Goal: Task Accomplishment & Management: Use online tool/utility

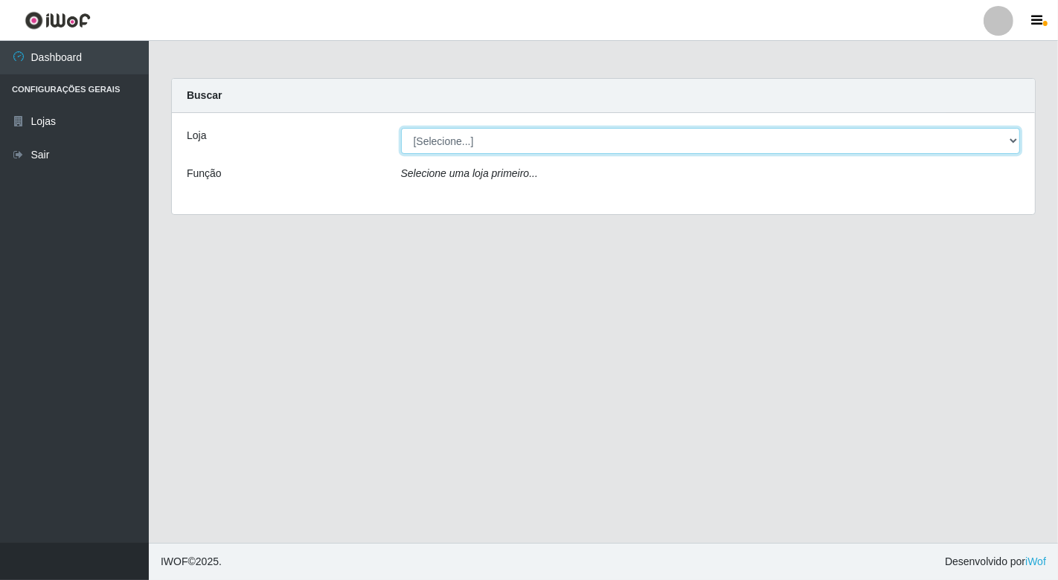
drag, startPoint x: 586, startPoint y: 140, endPoint x: 578, endPoint y: 141, distance: 8.3
click at [582, 140] on select "[Selecione...] Nordestão - [GEOGRAPHIC_DATA]" at bounding box center [711, 141] width 620 height 26
select select "454"
click at [401, 128] on select "[Selecione...] Nordestão - [GEOGRAPHIC_DATA]" at bounding box center [711, 141] width 620 height 26
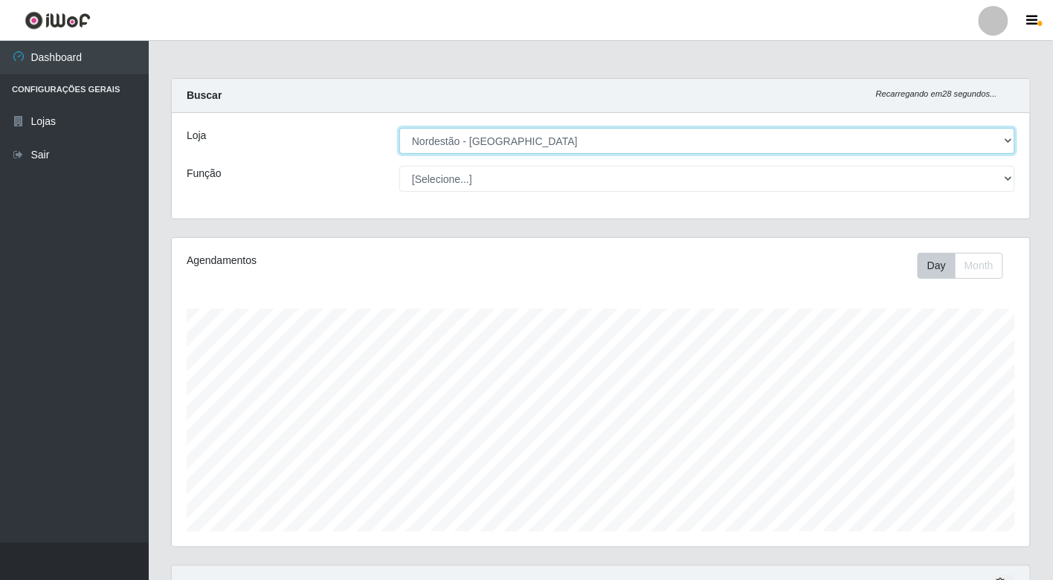
scroll to position [308, 858]
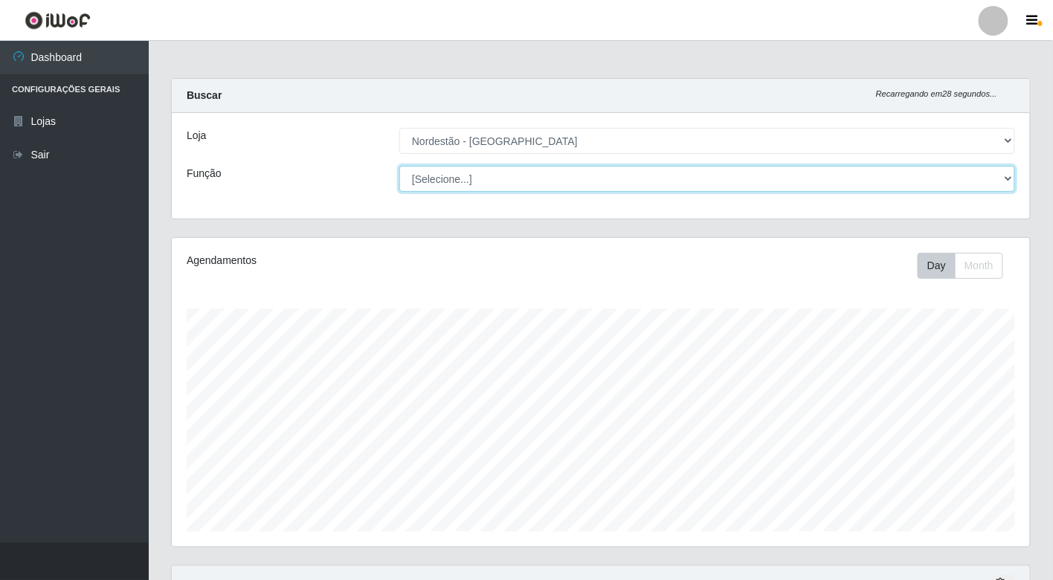
click at [530, 179] on select "[Selecione...] Balconista de Padaria Balconista de Padaria + Balconista de Pada…" at bounding box center [707, 179] width 616 height 26
click at [399, 166] on select "[Selecione...] Balconista de Padaria Balconista de Padaria + Balconista de Pada…" at bounding box center [707, 179] width 616 height 26
click at [504, 179] on select "[Selecione...] Balconista de Padaria Balconista de Padaria + Balconista de Pada…" at bounding box center [707, 179] width 616 height 26
click at [399, 166] on select "[Selecione...] Balconista de Padaria Balconista de Padaria + Balconista de Pada…" at bounding box center [707, 179] width 616 height 26
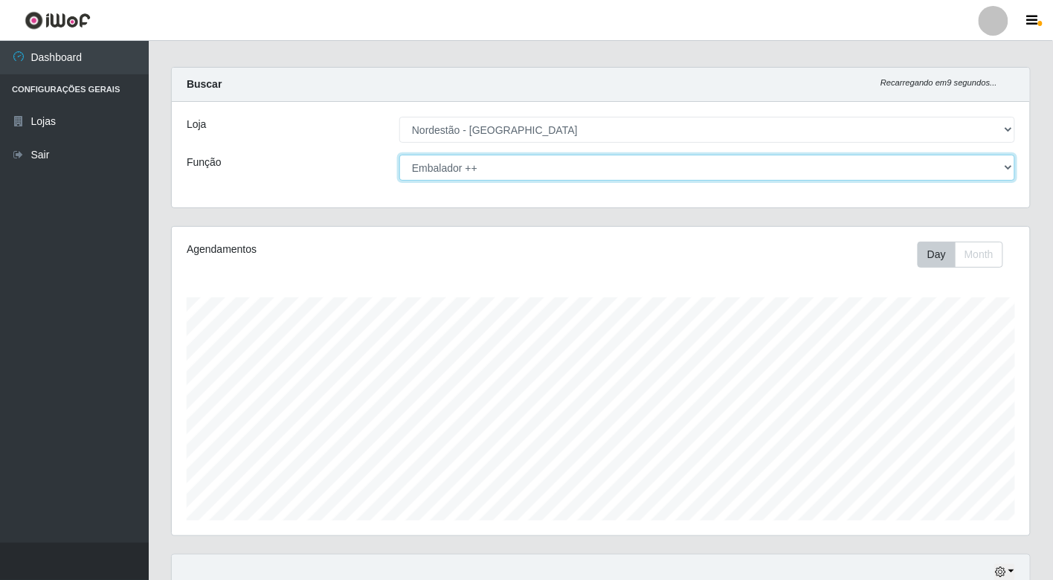
scroll to position [0, 0]
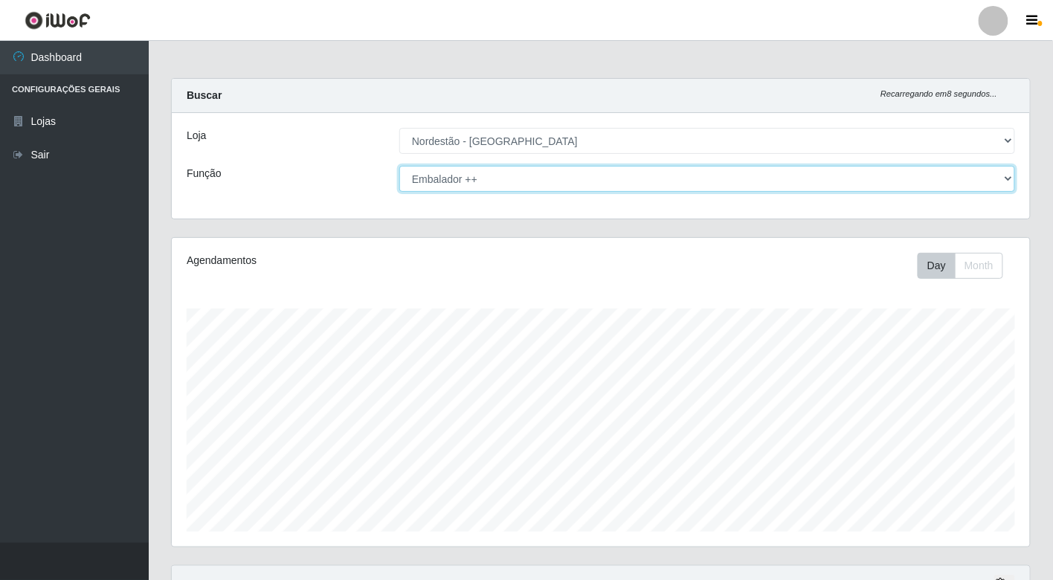
click at [539, 177] on select "[Selecione...] Balconista de Padaria Balconista de Padaria + Balconista de Pada…" at bounding box center [707, 179] width 616 height 26
select select "70"
click at [399, 166] on select "[Selecione...] Balconista de Padaria Balconista de Padaria + Balconista de Pada…" at bounding box center [707, 179] width 616 height 26
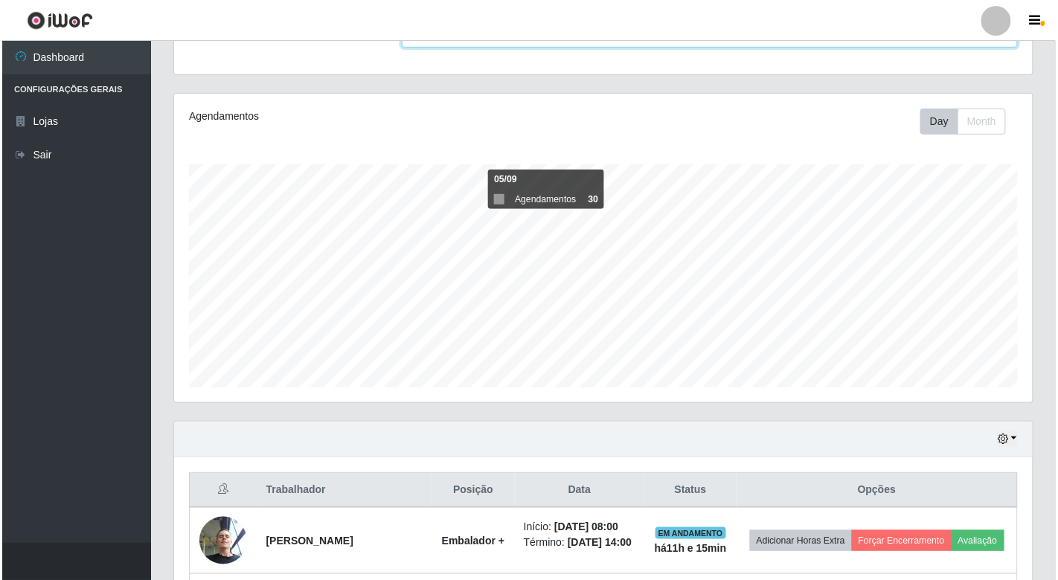
scroll to position [342, 0]
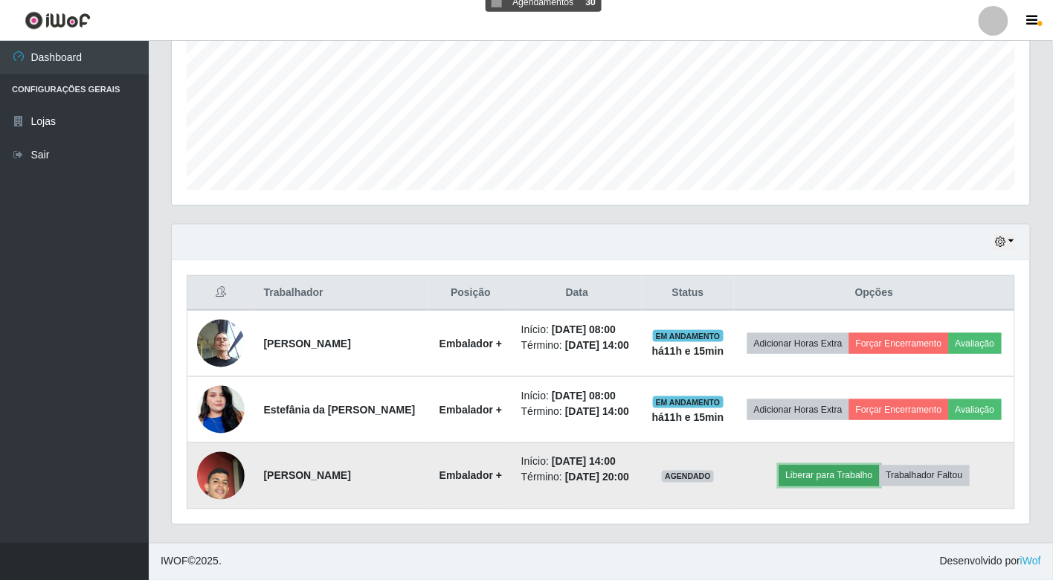
click at [824, 474] on button "Liberar para Trabalho" at bounding box center [830, 476] width 100 height 21
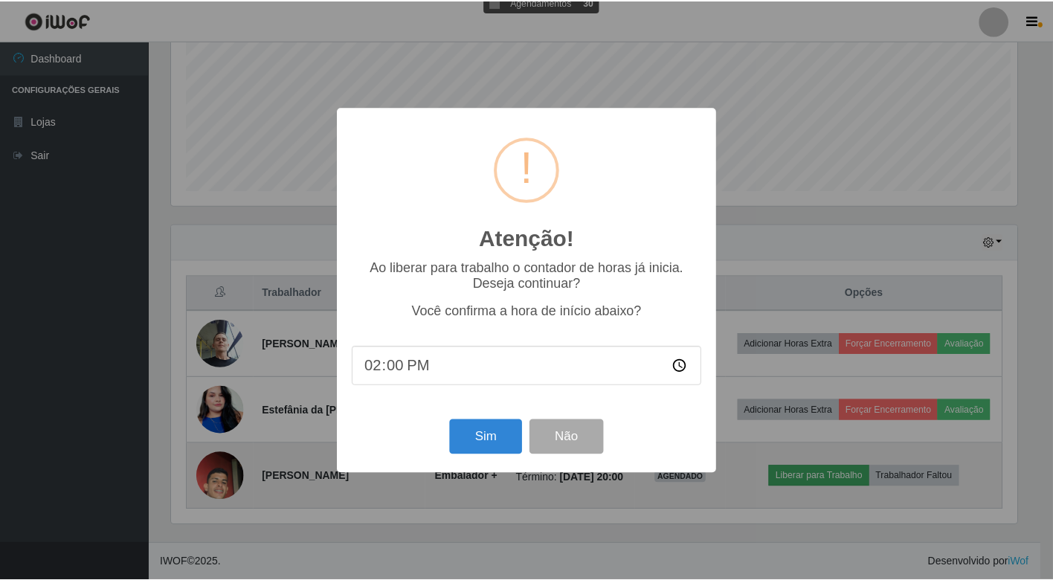
scroll to position [308, 850]
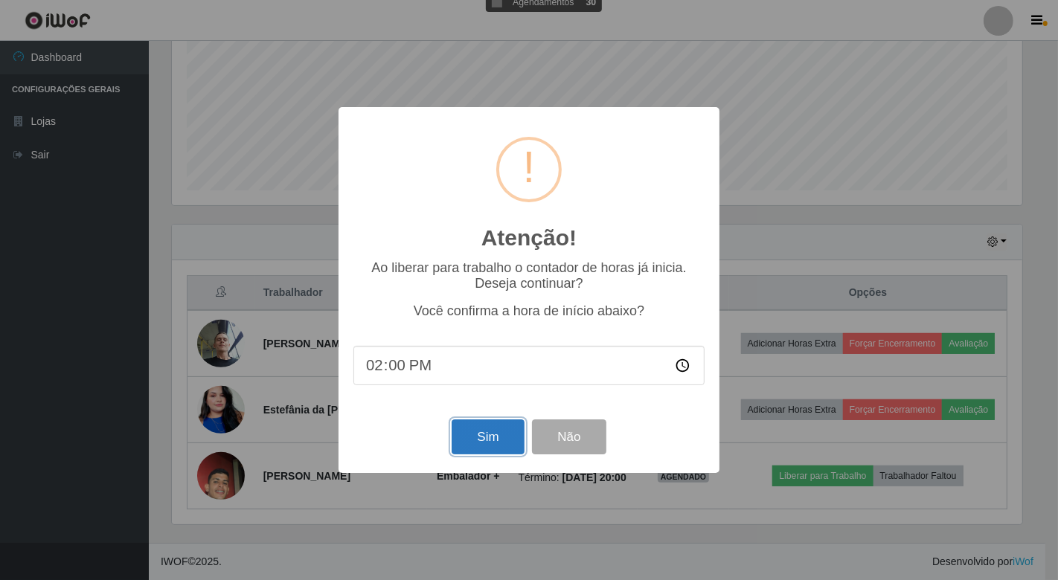
click at [492, 437] on button "Sim" at bounding box center [488, 437] width 72 height 35
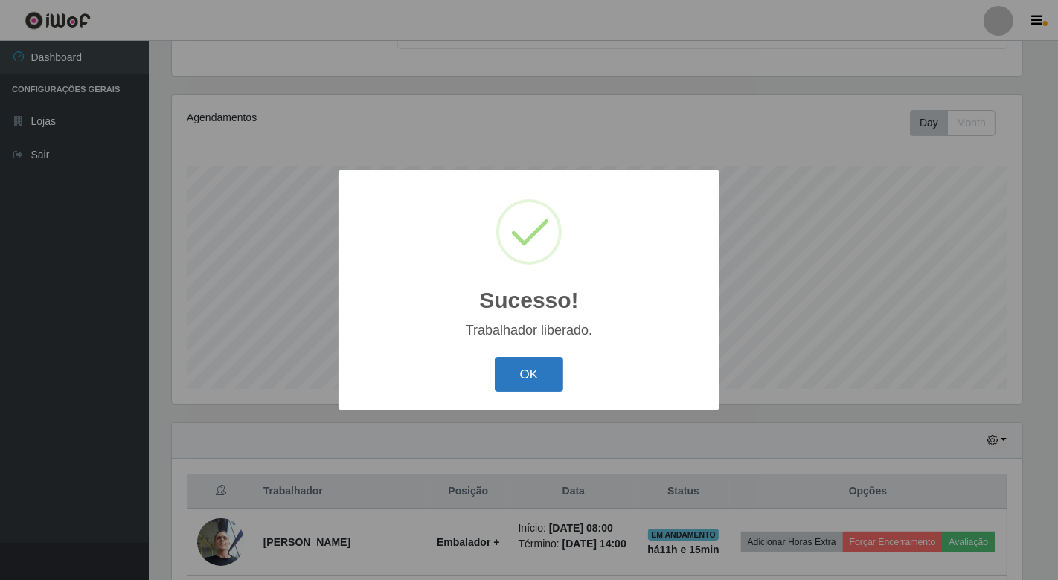
click at [552, 374] on button "OK" at bounding box center [529, 374] width 69 height 35
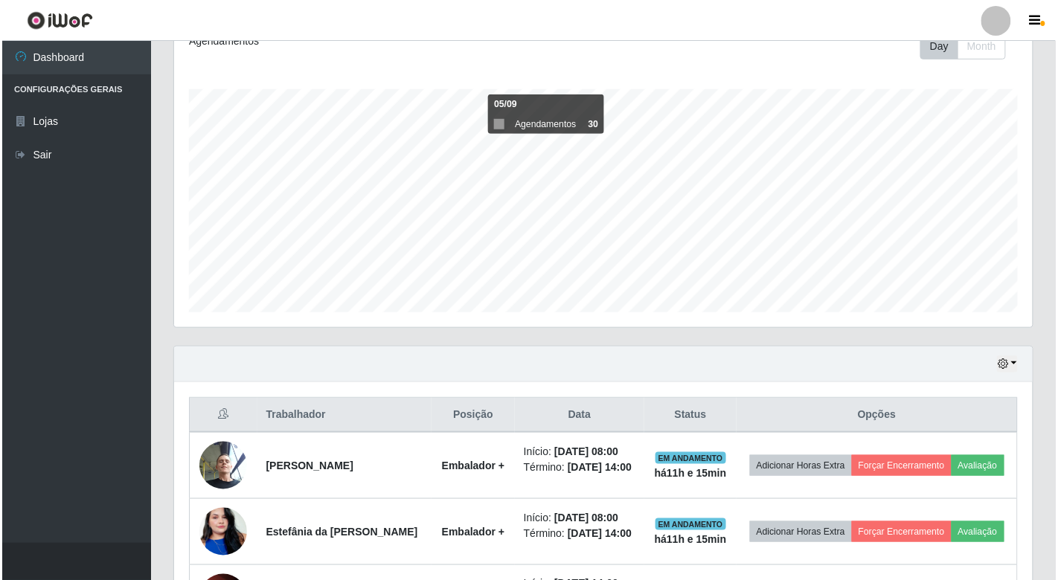
scroll to position [342, 0]
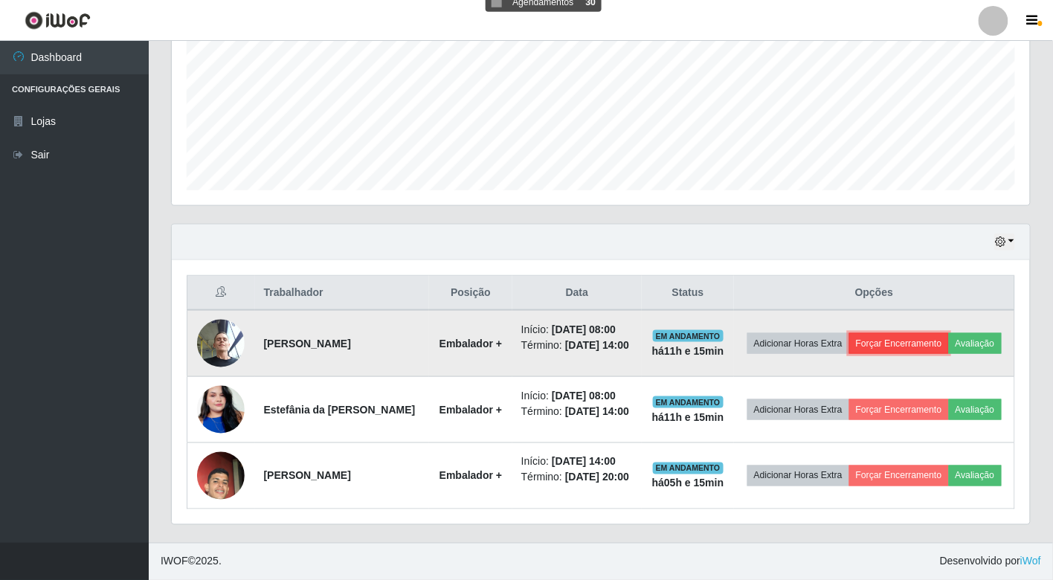
click at [890, 342] on button "Forçar Encerramento" at bounding box center [900, 343] width 100 height 21
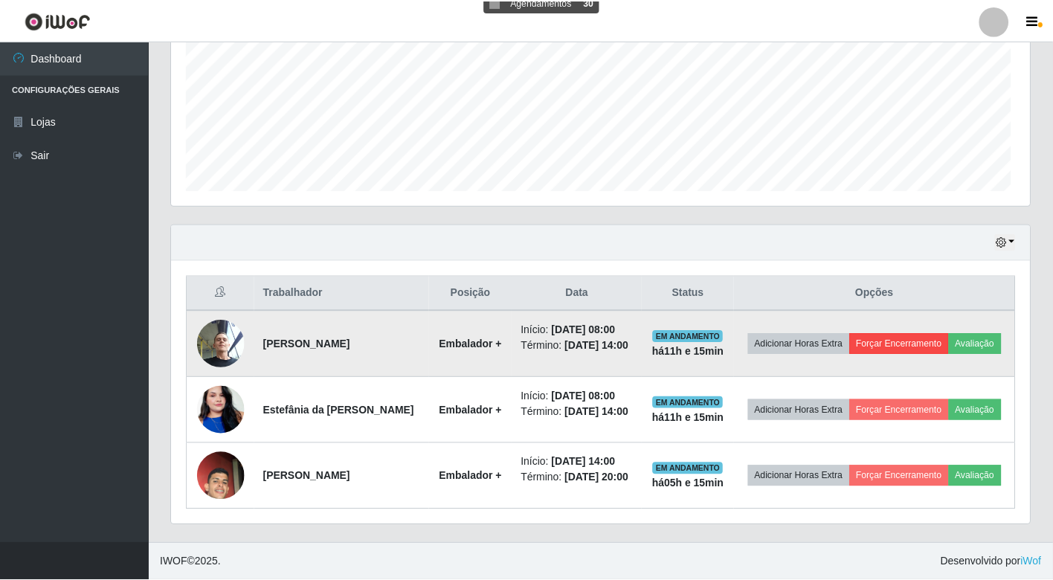
scroll to position [308, 850]
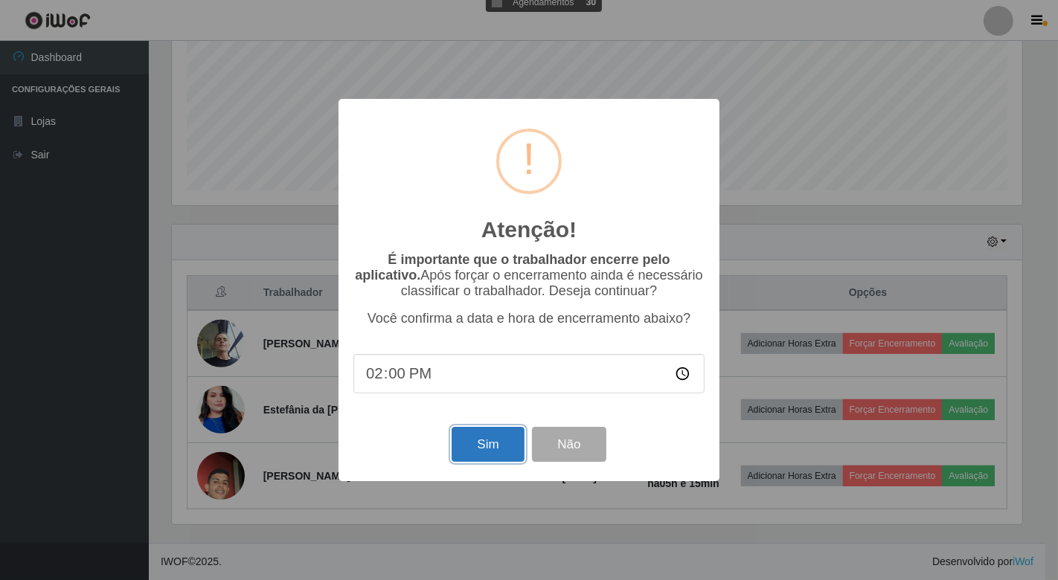
click at [479, 449] on button "Sim" at bounding box center [488, 444] width 72 height 35
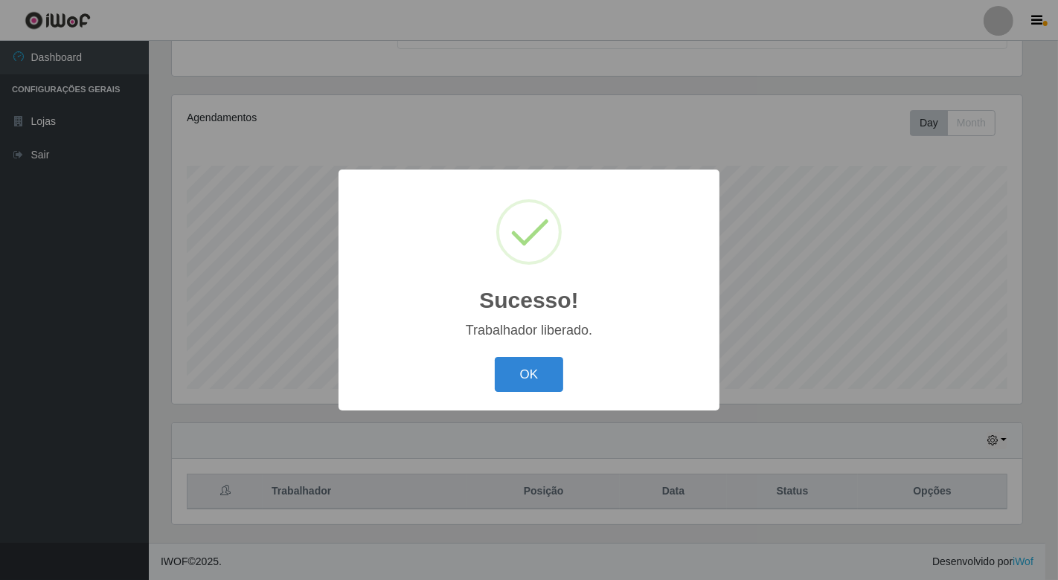
click at [888, 417] on div "Sucesso! × Trabalhador liberado. OK Cancel" at bounding box center [529, 290] width 1058 height 580
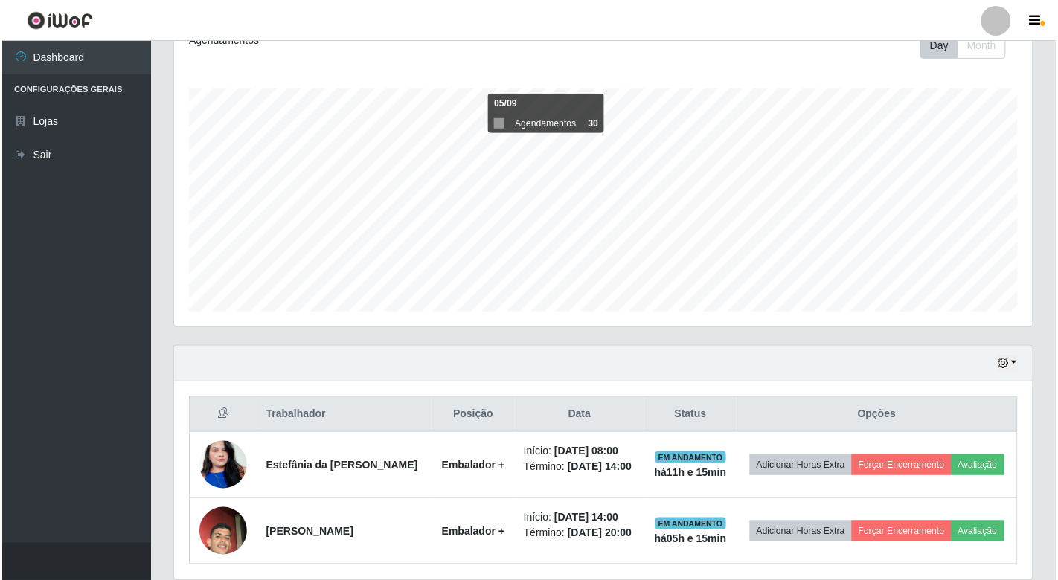
scroll to position [276, 0]
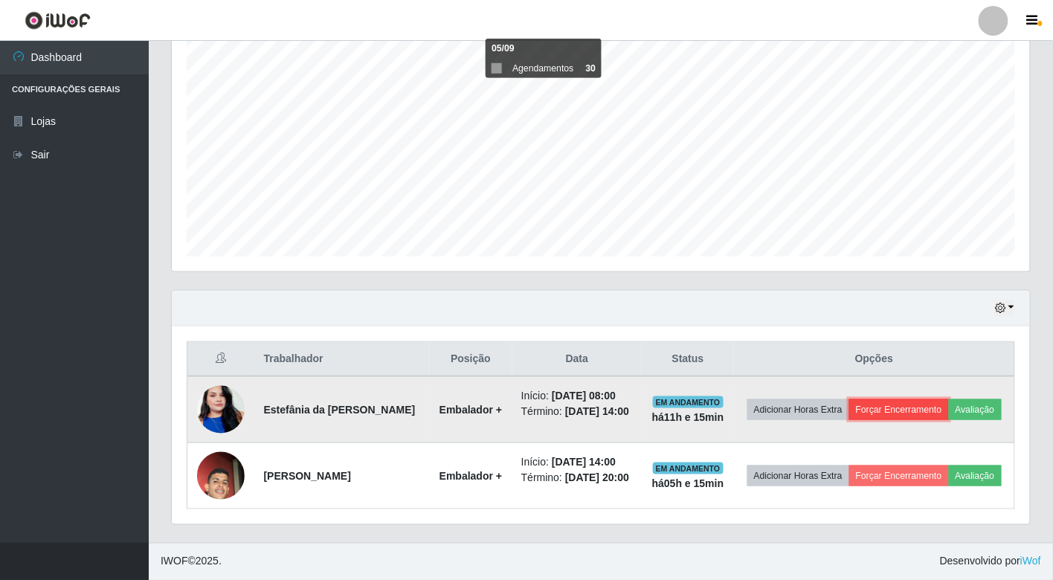
click at [912, 411] on button "Forçar Encerramento" at bounding box center [900, 409] width 100 height 21
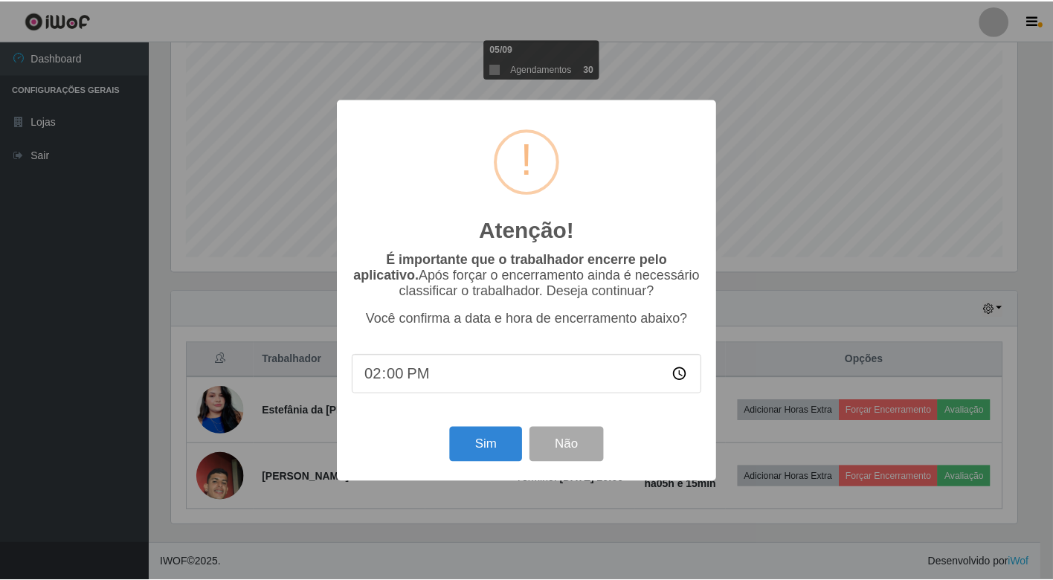
scroll to position [308, 850]
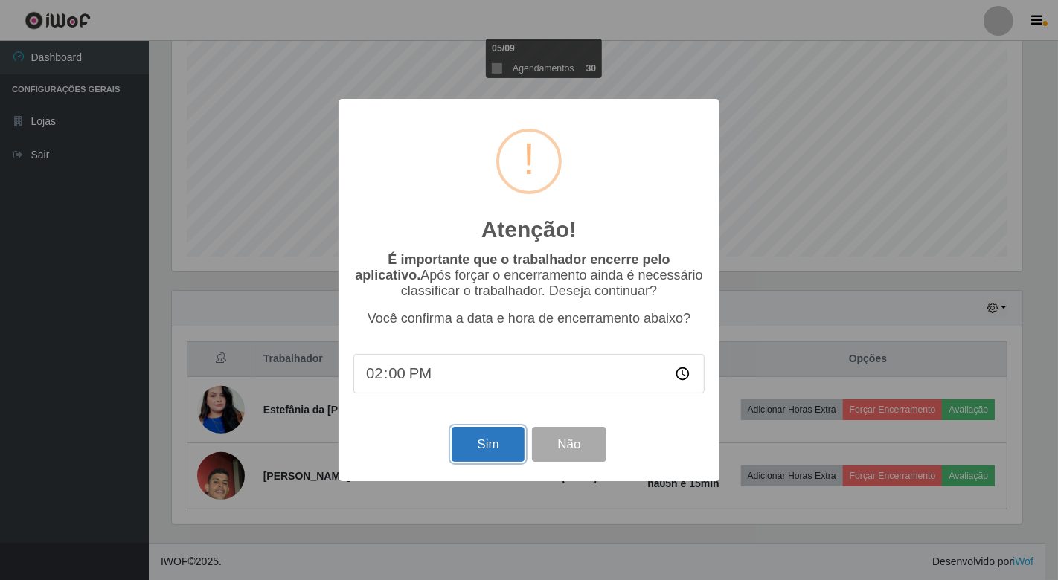
click at [465, 446] on button "Sim" at bounding box center [488, 444] width 72 height 35
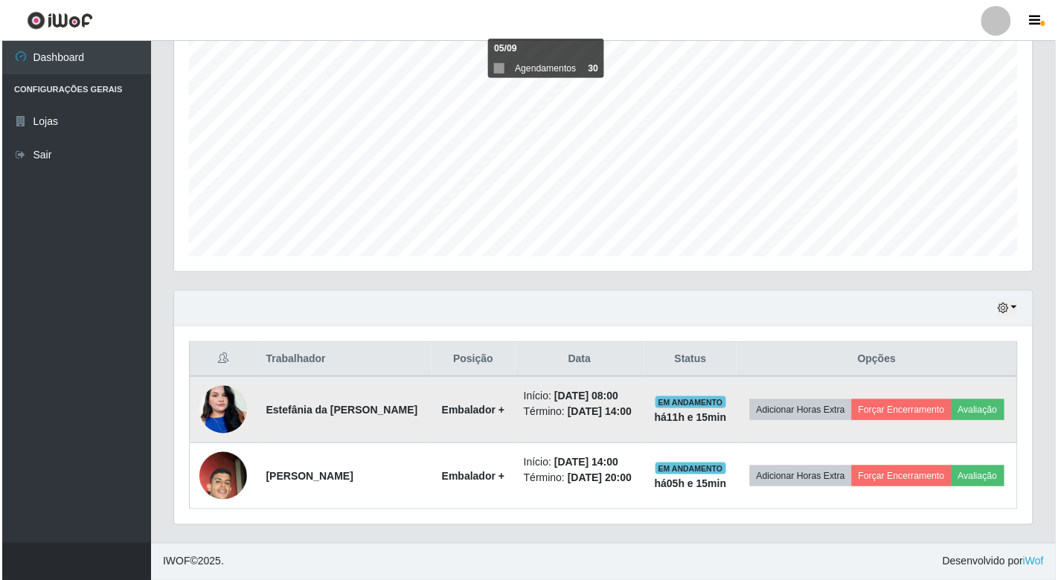
scroll to position [0, 0]
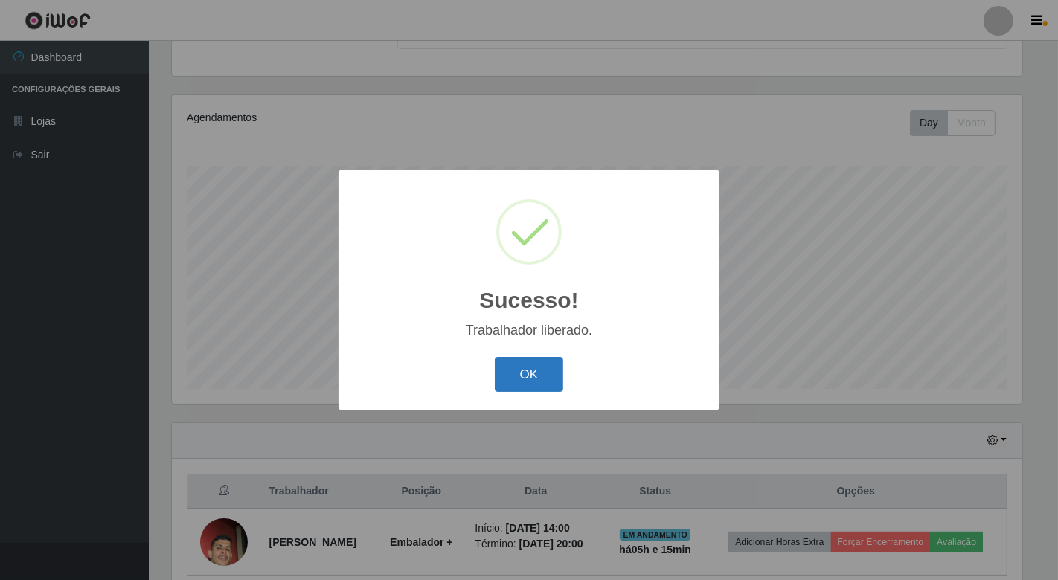
click at [519, 376] on button "OK" at bounding box center [529, 374] width 69 height 35
